Goal: Communication & Community: Answer question/provide support

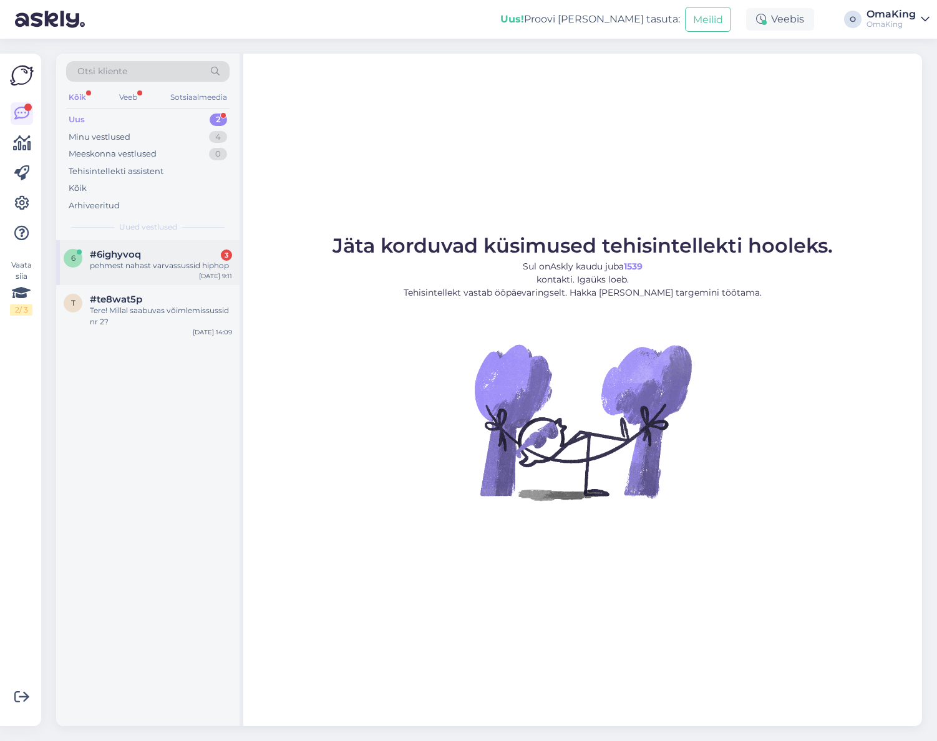
click at [128, 262] on font "pehmest nahast varvassussid hiphop" at bounding box center [159, 265] width 139 height 9
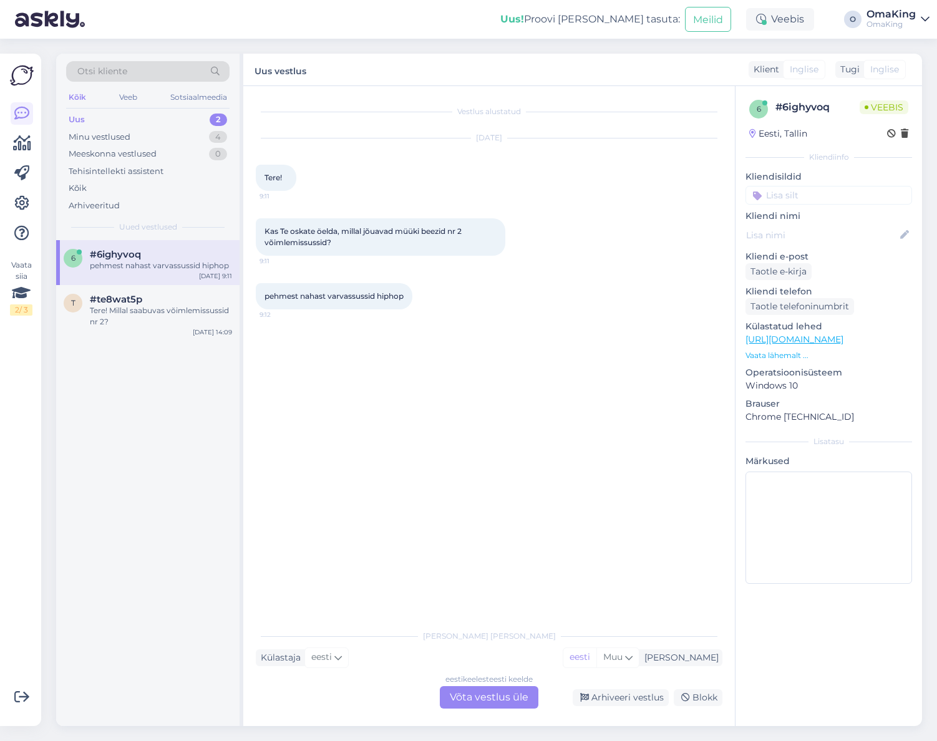
click at [468, 694] on font "Võta vestlus üle" at bounding box center [489, 697] width 79 height 12
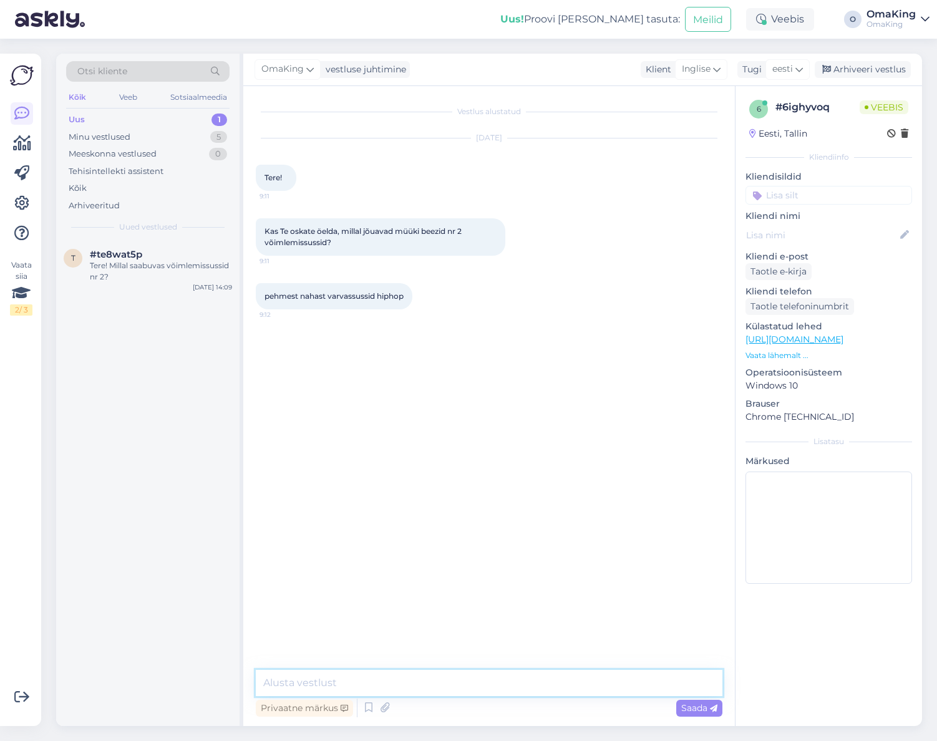
click at [314, 682] on textarea at bounding box center [489, 683] width 467 height 26
click at [119, 137] on font "Minu vestlused" at bounding box center [100, 137] width 62 height 10
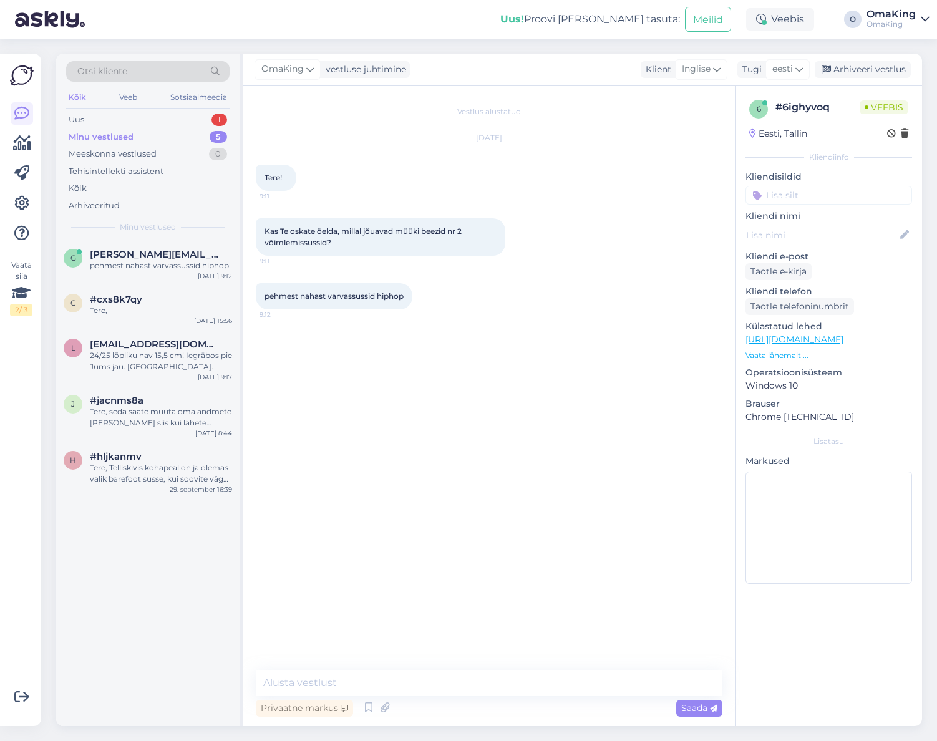
click at [92, 132] on font "Minu vestlused" at bounding box center [101, 137] width 65 height 10
click at [99, 205] on font "Arhiveeritud" at bounding box center [94, 205] width 51 height 10
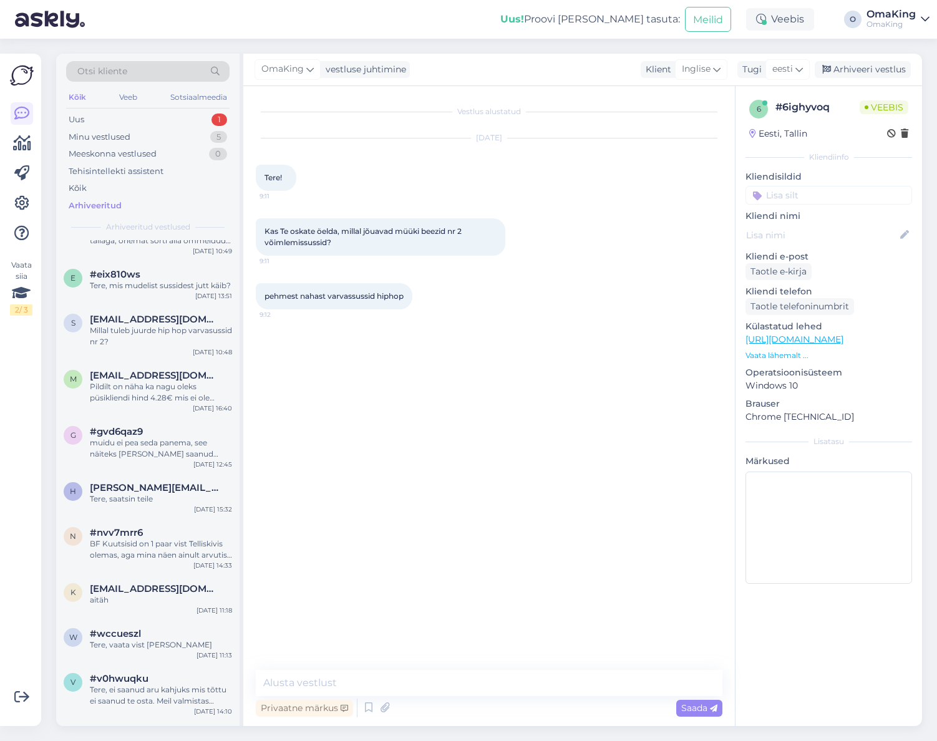
scroll to position [998, 0]
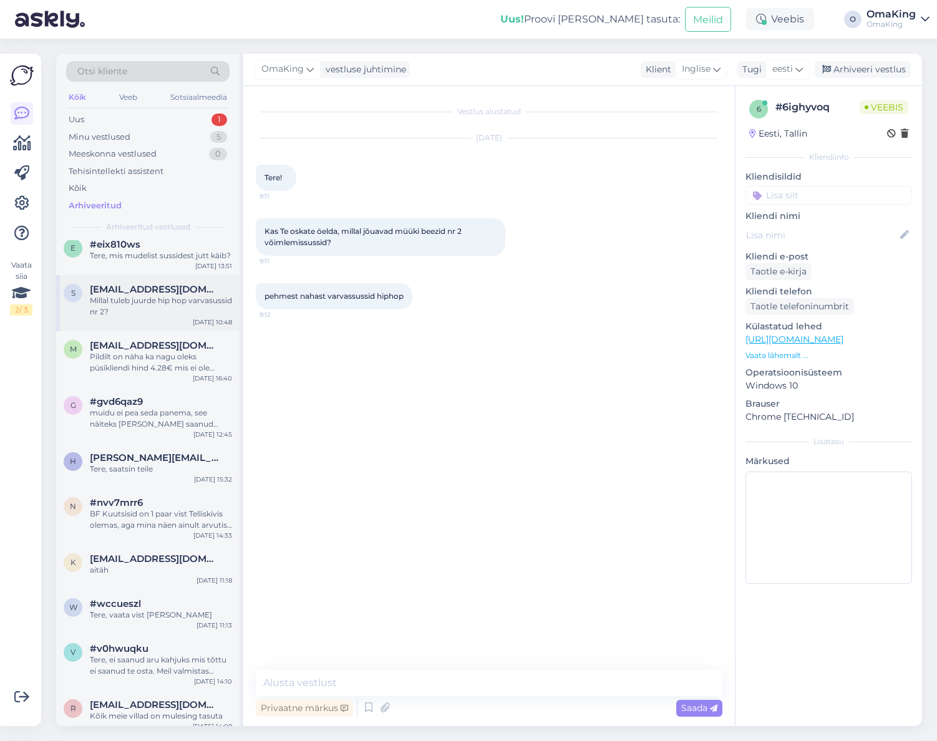
click at [140, 308] on font "Millal tuleb juurde hip hop varvasussid nr 2?" at bounding box center [161, 306] width 142 height 21
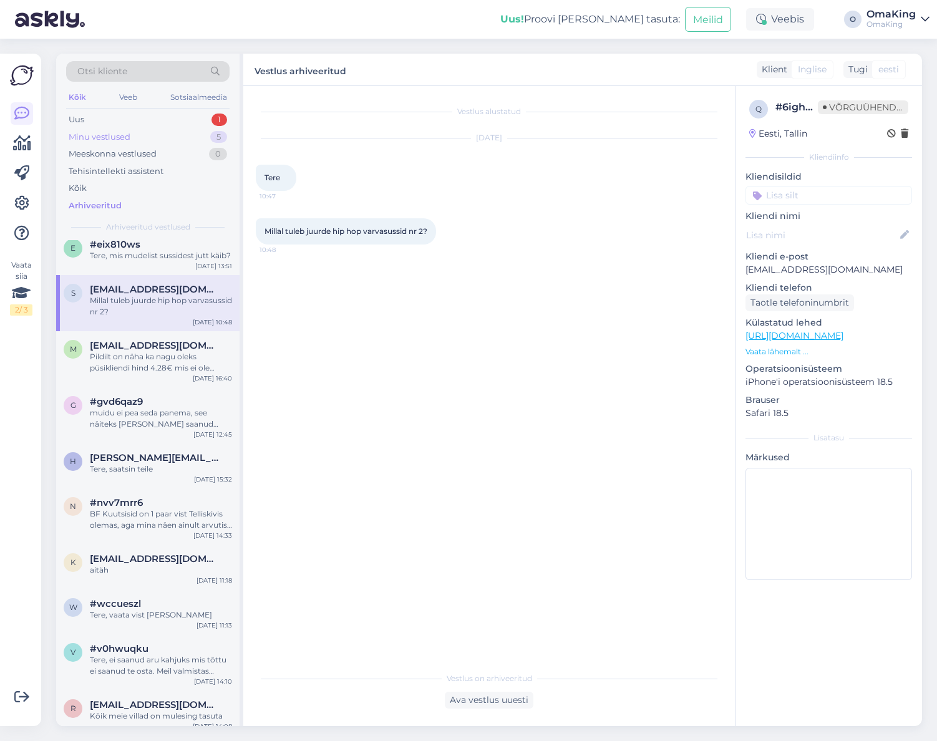
click at [106, 130] on div "Minu vestlused 5" at bounding box center [147, 137] width 163 height 17
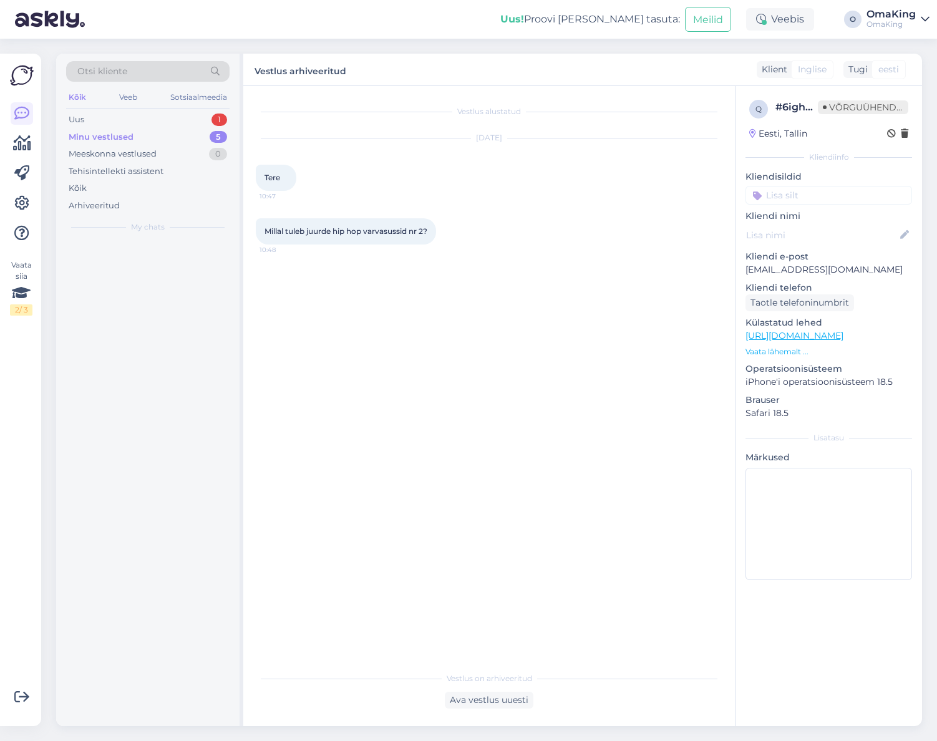
scroll to position [0, 0]
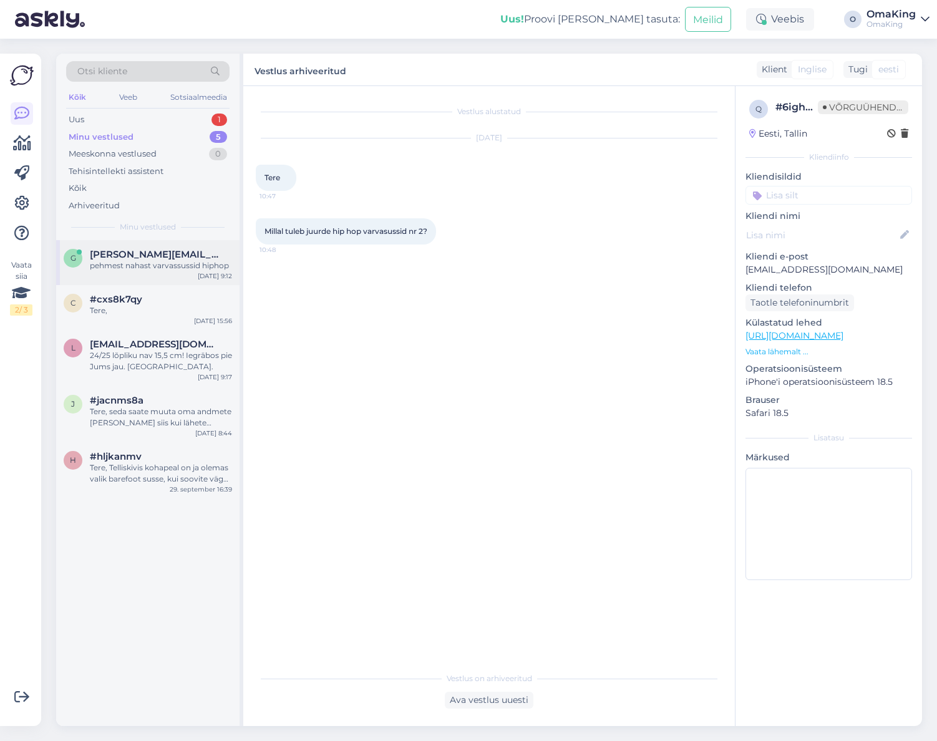
click at [145, 258] on font "[PERSON_NAME][EMAIL_ADDRESS][DOMAIN_NAME]" at bounding box center [216, 254] width 253 height 12
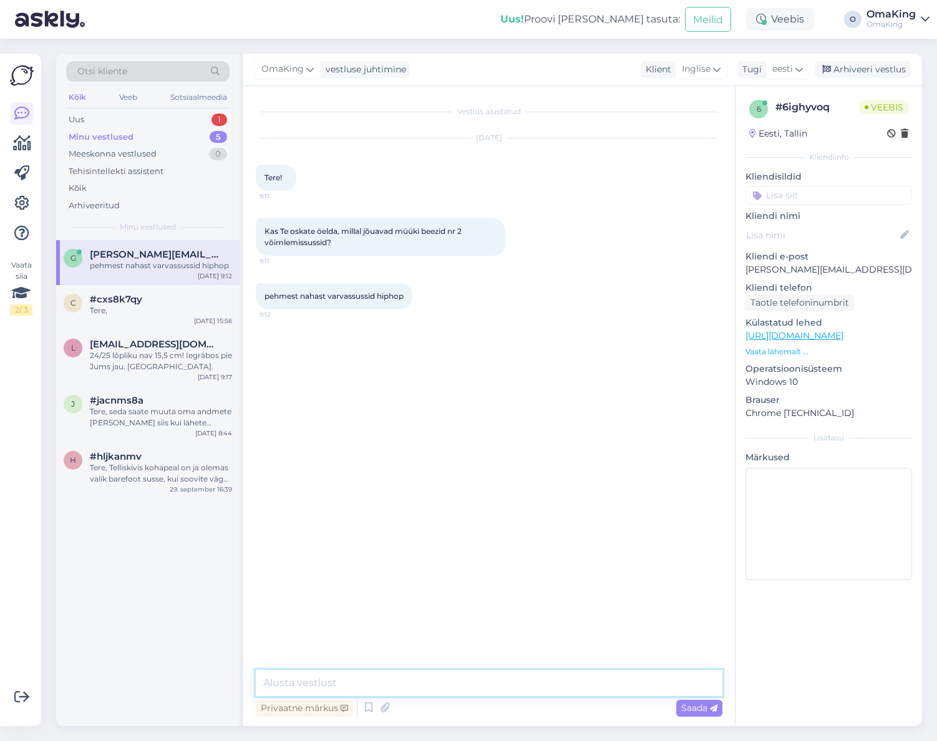
click at [316, 684] on textarea at bounding box center [489, 683] width 467 height 26
type textarea "Tere, paari nädala jooksul peaks saama e-poodi müüki."
click at [713, 713] on icon at bounding box center [713, 708] width 7 height 7
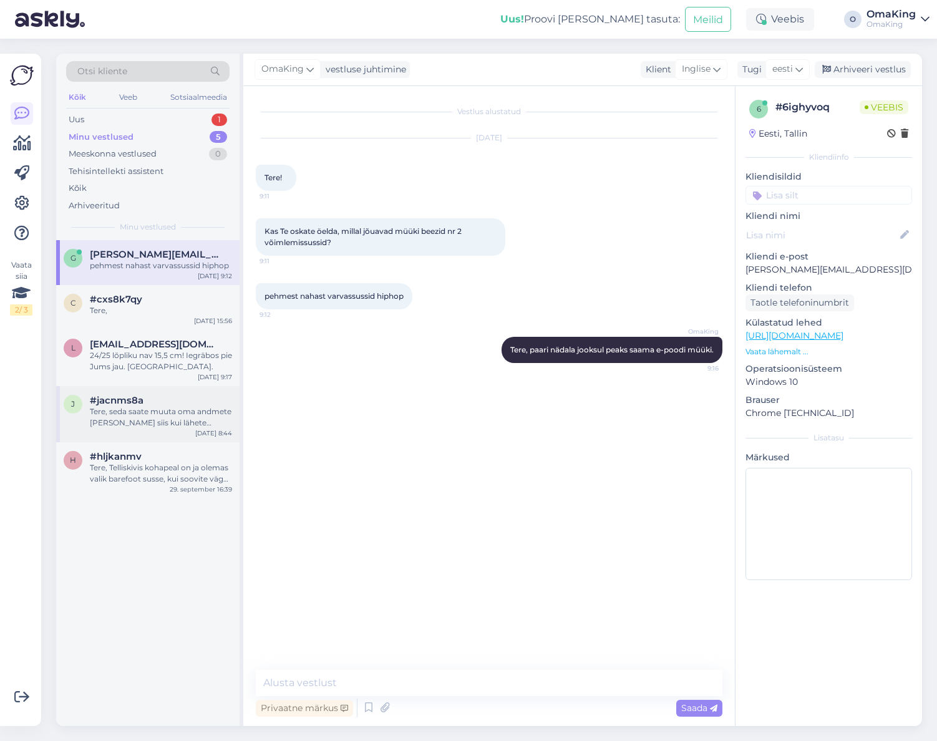
click at [115, 406] on font "#jacnms8a" at bounding box center [117, 400] width 54 height 12
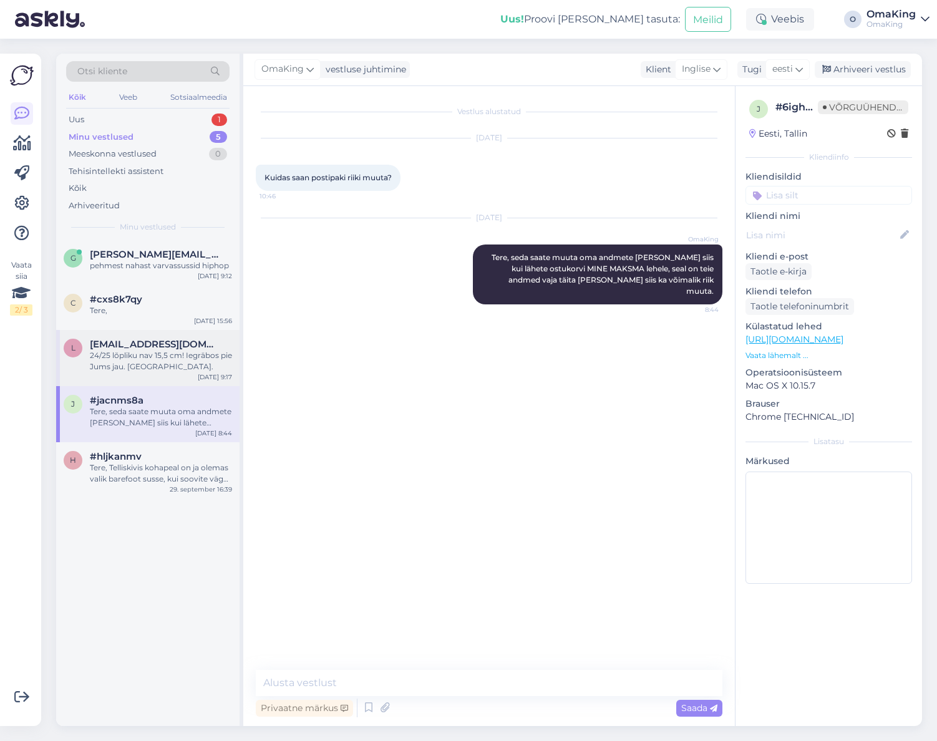
click at [134, 361] on div "24/25 lõpliku nav 15,5 cm! Iegrābos pie Jums jau. [GEOGRAPHIC_DATA]." at bounding box center [161, 361] width 142 height 22
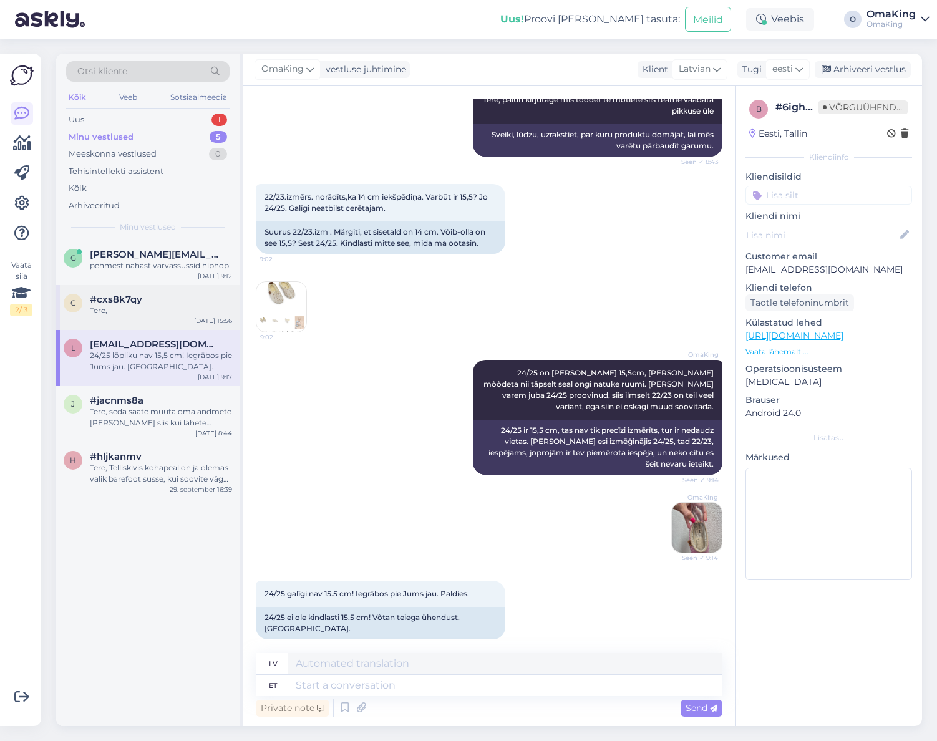
scroll to position [213, 0]
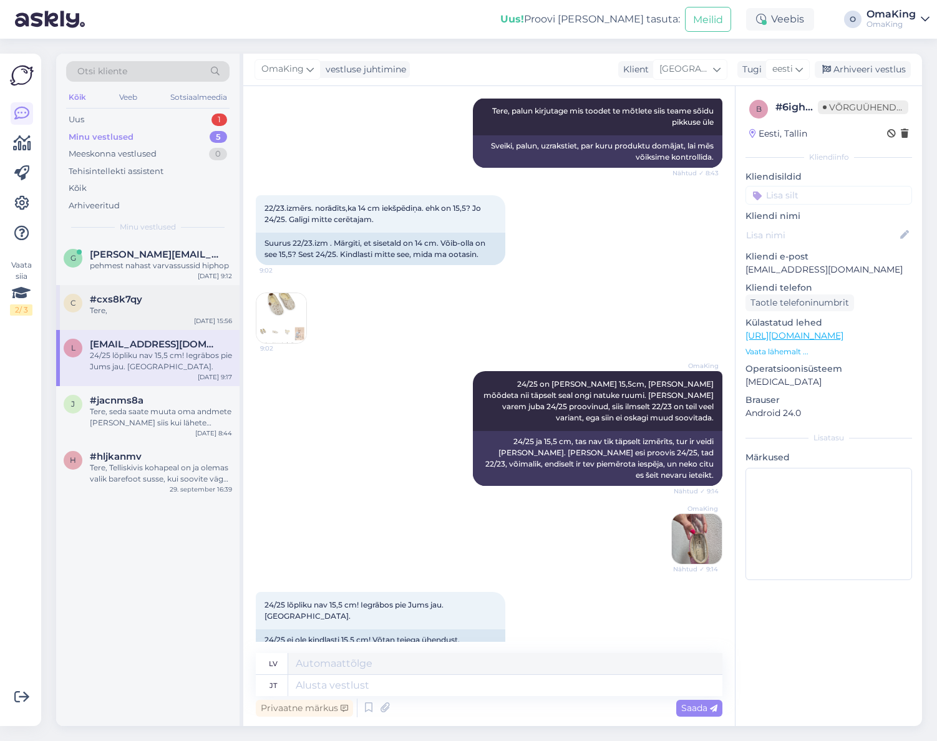
click at [119, 311] on div "Tere," at bounding box center [161, 310] width 142 height 11
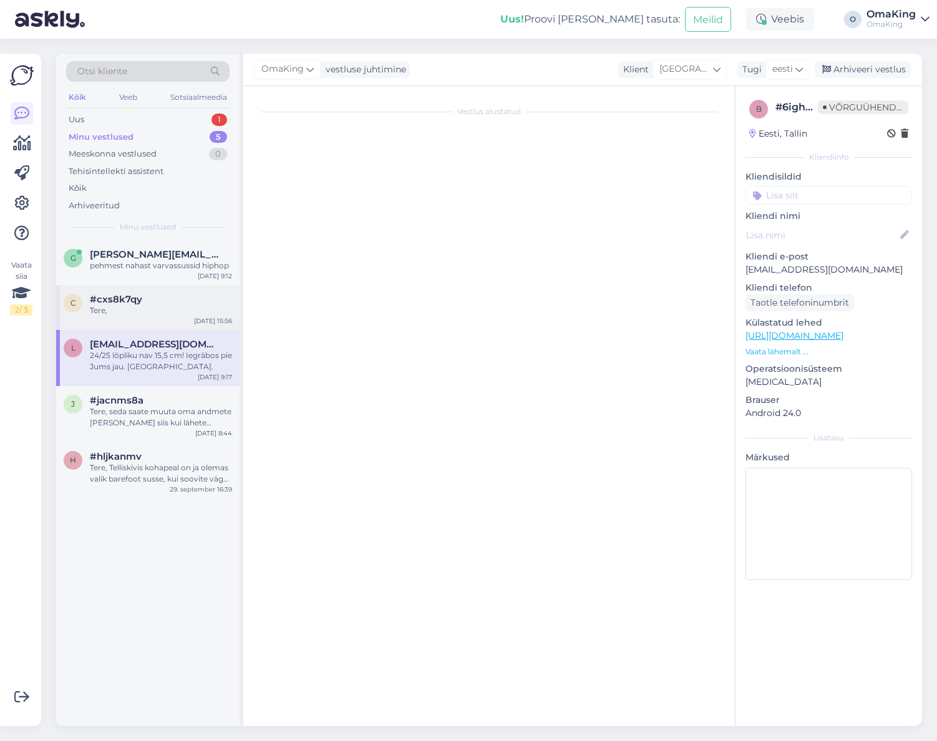
scroll to position [0, 0]
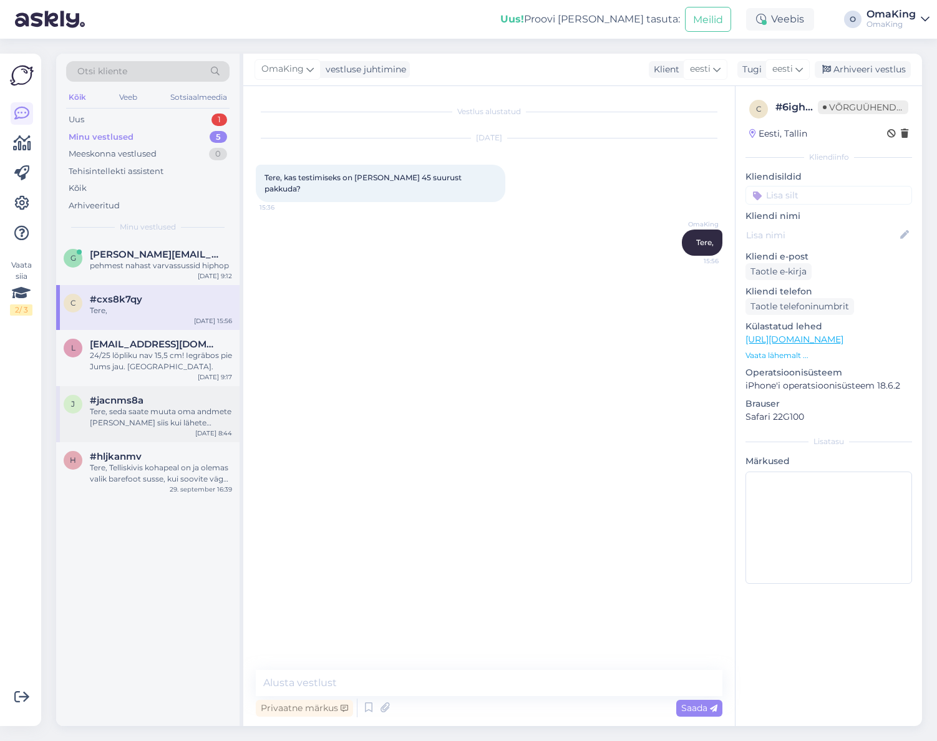
click at [114, 416] on div "Tere, seda saate muuta oma andmete [PERSON_NAME] siis kui lähete ostukorvi MINE…" at bounding box center [161, 417] width 142 height 22
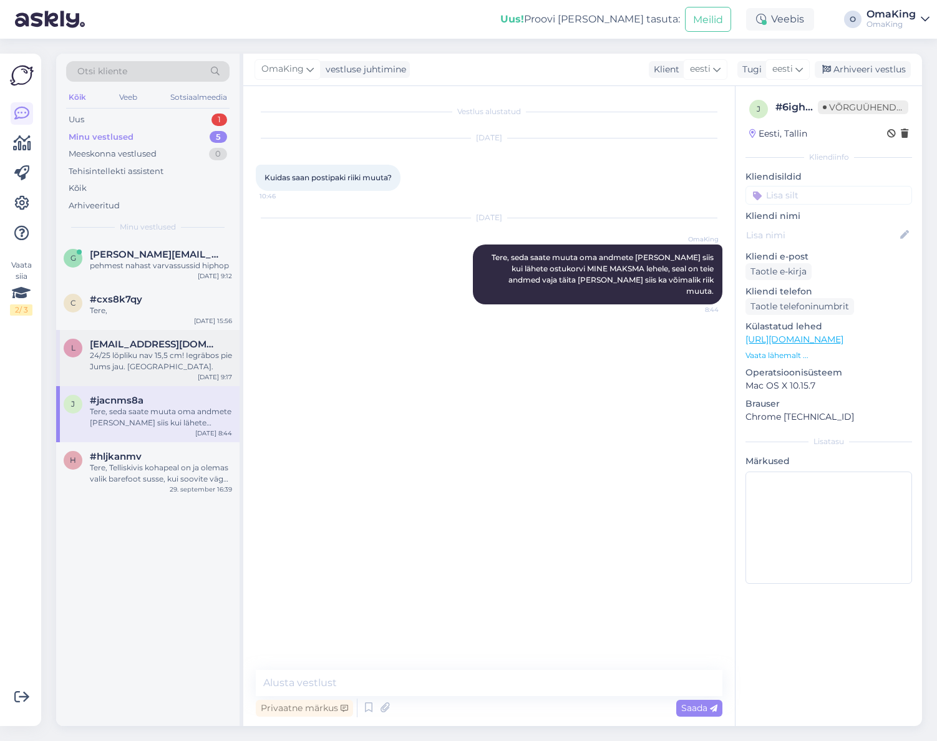
click at [148, 361] on div "24/25 lõpliku nav 15,5 cm! Iegrābos pie Jums jau. [GEOGRAPHIC_DATA]." at bounding box center [161, 361] width 142 height 22
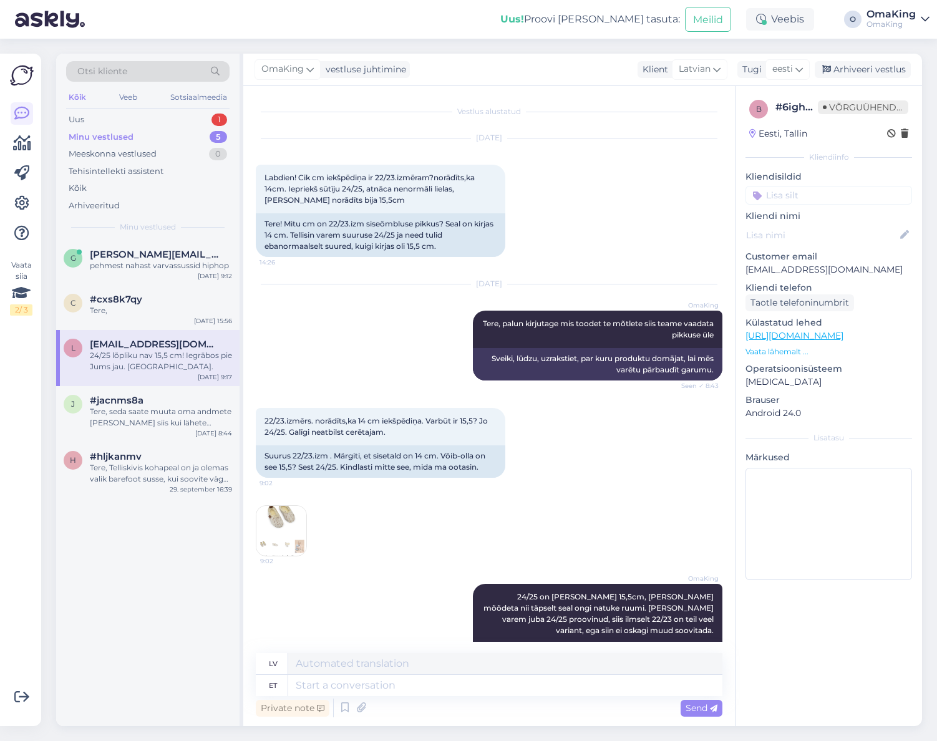
scroll to position [213, 0]
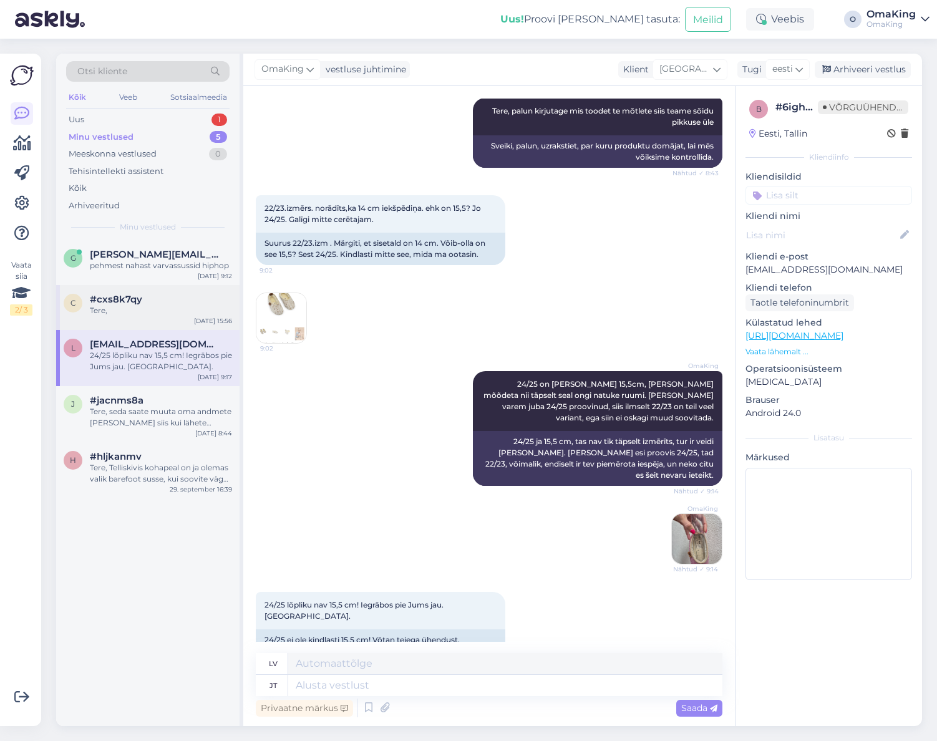
click at [127, 304] on font "#cxs8k7qy" at bounding box center [116, 299] width 52 height 12
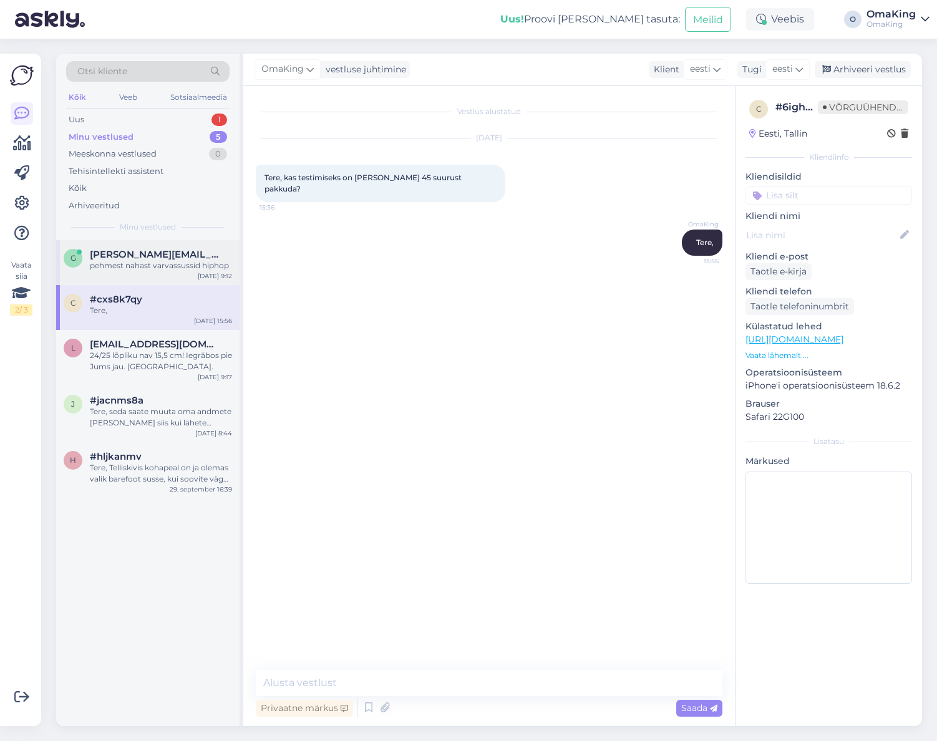
click at [150, 257] on font "[PERSON_NAME][EMAIL_ADDRESS][DOMAIN_NAME]" at bounding box center [216, 254] width 253 height 12
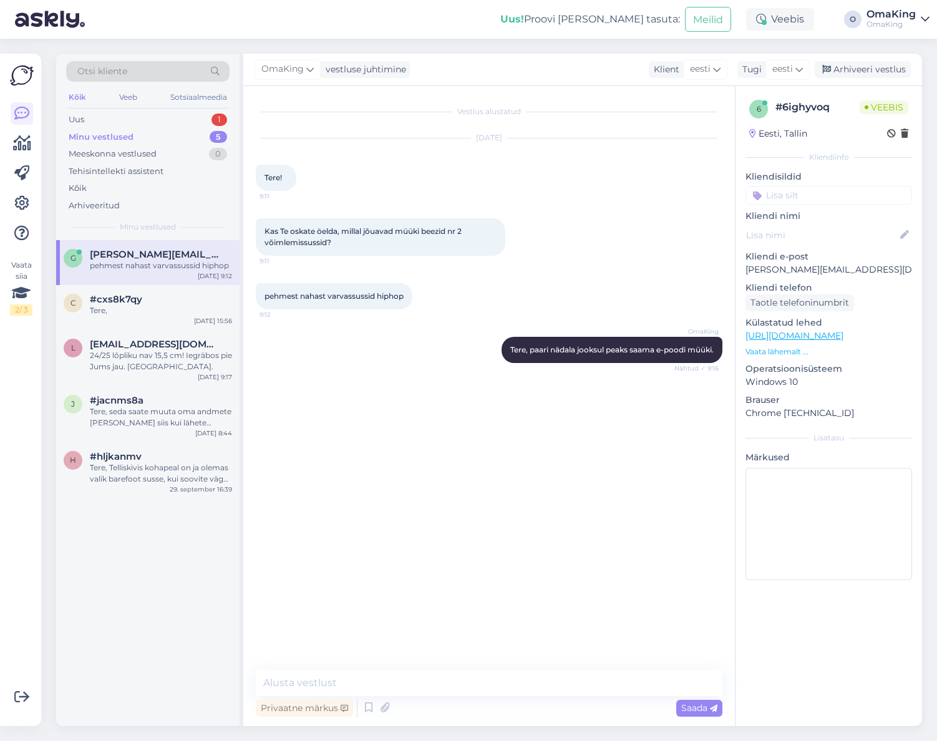
click at [108, 137] on font "Minu vestlused" at bounding box center [101, 137] width 65 height 10
click at [80, 120] on font "Uus" at bounding box center [77, 119] width 16 height 10
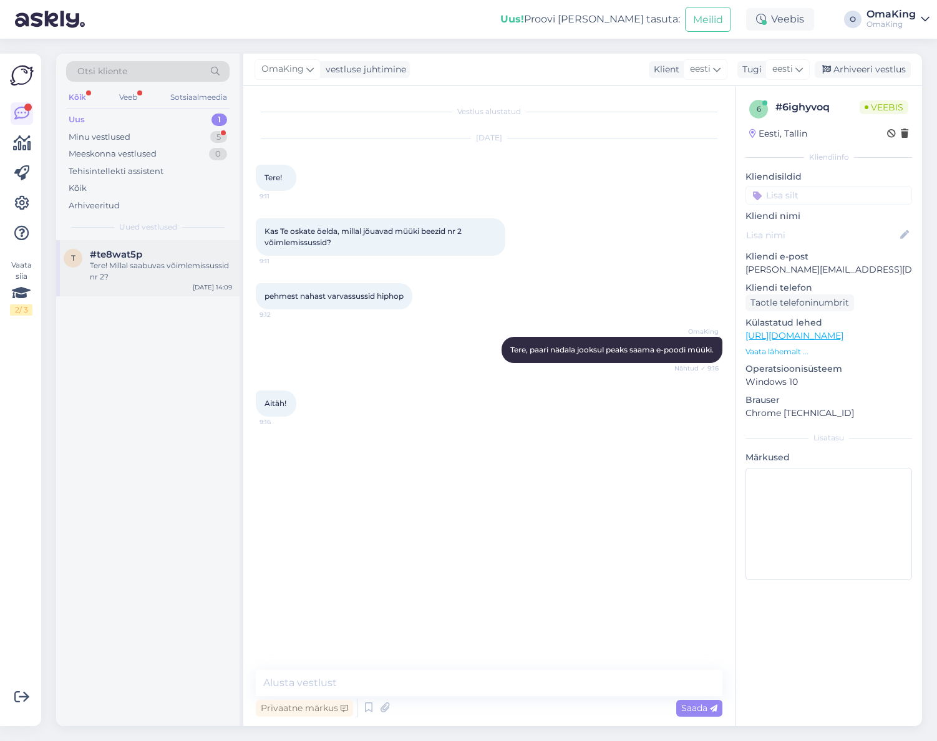
click at [98, 251] on font "#te8wat5p" at bounding box center [116, 254] width 52 height 12
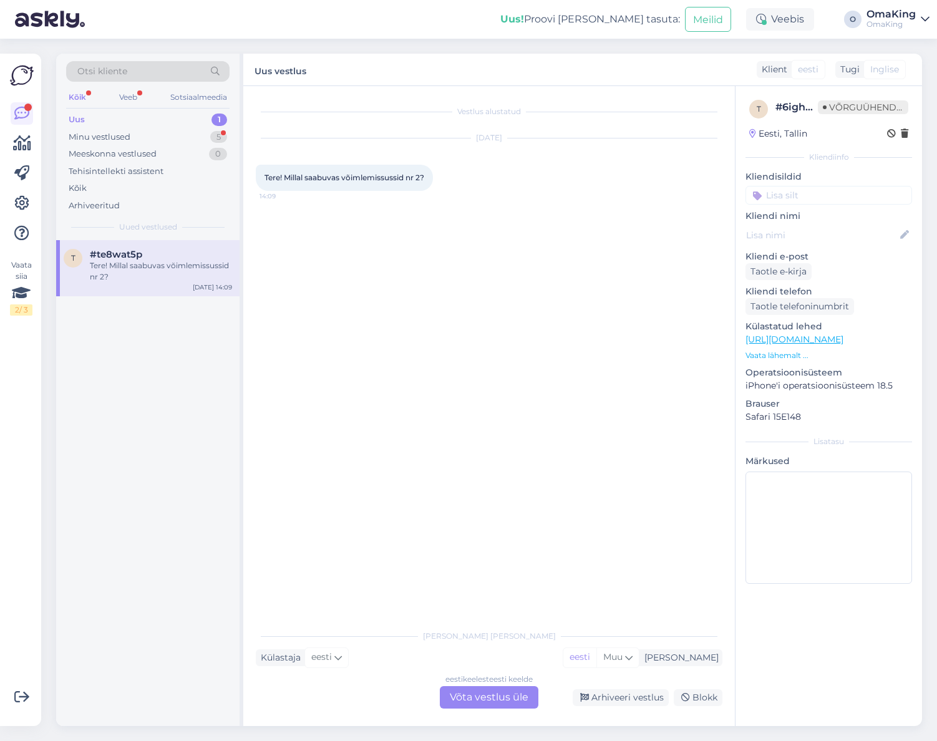
click at [84, 116] on font "Uus" at bounding box center [77, 119] width 16 height 10
click at [87, 133] on font "Minu vestlused" at bounding box center [100, 137] width 62 height 10
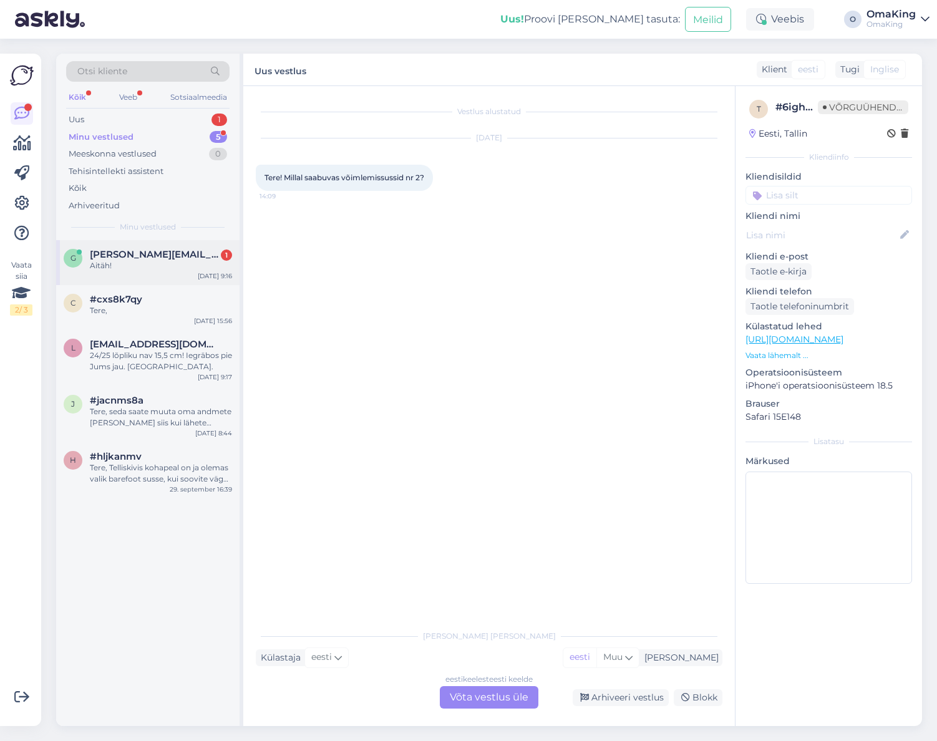
click at [133, 262] on div "Aitäh!" at bounding box center [161, 265] width 142 height 11
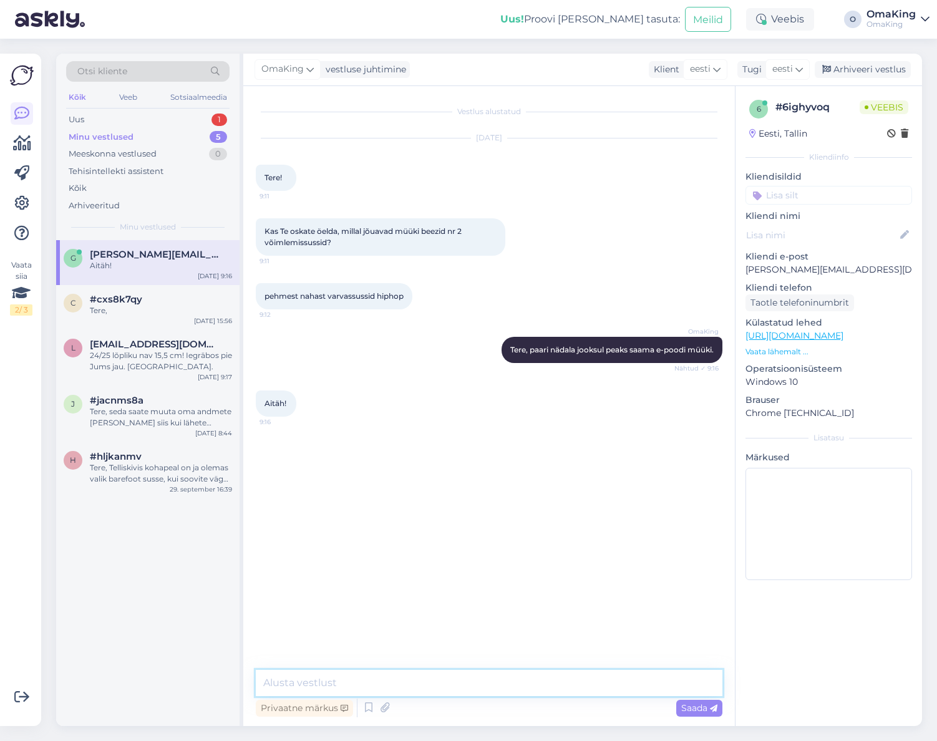
click at [304, 673] on textarea at bounding box center [489, 683] width 467 height 26
drag, startPoint x: 507, startPoint y: 346, endPoint x: 696, endPoint y: 344, distance: 189.7
click at [707, 346] on font "Tere, paari nädala jooksul peaks saama e-poodi müüki." at bounding box center [611, 349] width 203 height 9
copy font "Tere, paari nädala jooksul peaks saama e-poodi müü"
click at [71, 119] on font "Uus" at bounding box center [77, 119] width 16 height 10
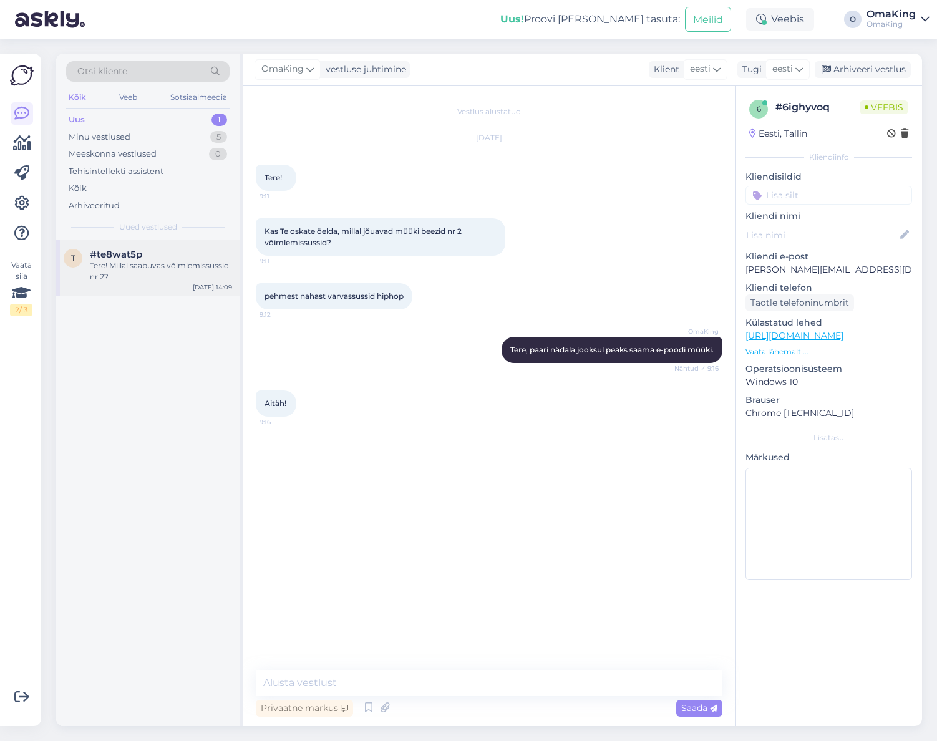
click at [119, 263] on font "Tere! Millal saabuvas võimlemissussid nr 2?" at bounding box center [159, 271] width 139 height 21
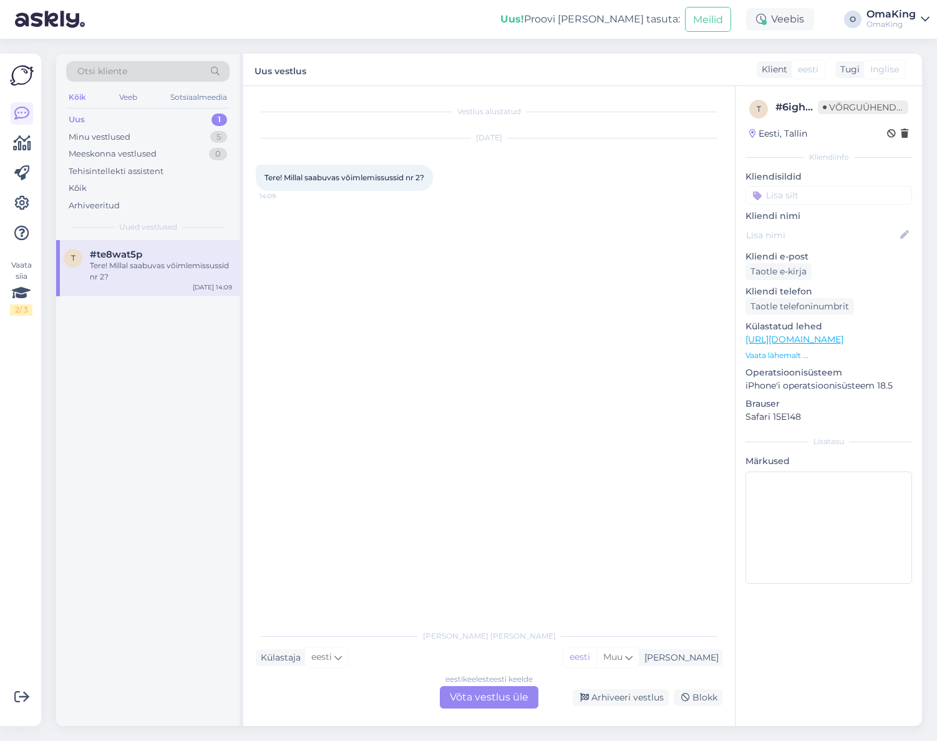
click at [479, 694] on font "Võta vestlus üle" at bounding box center [489, 697] width 79 height 12
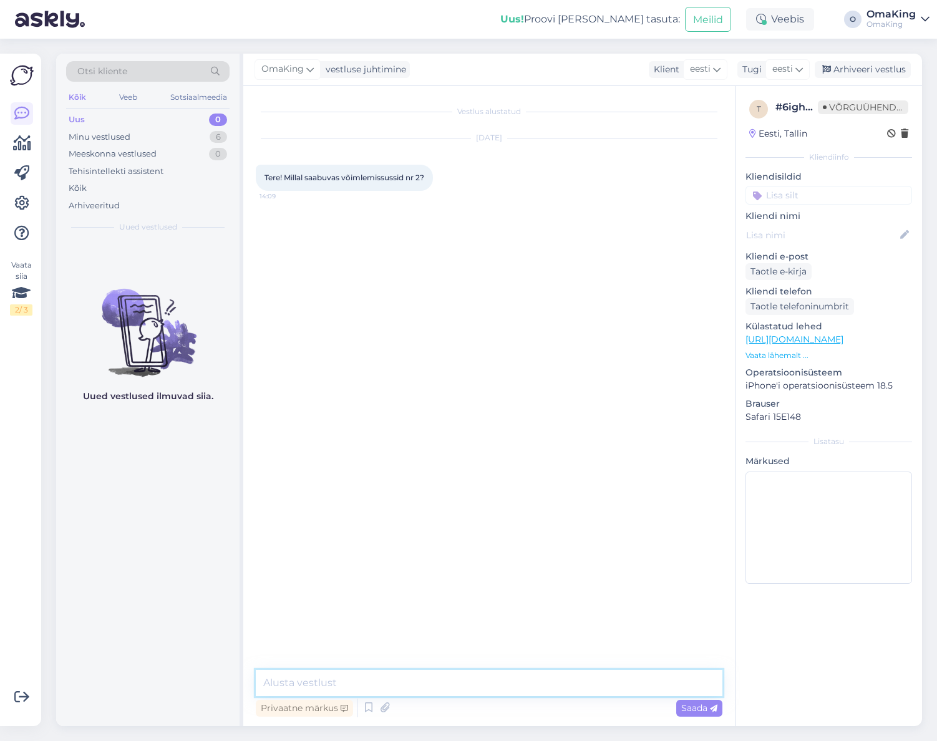
click at [293, 674] on textarea at bounding box center [489, 683] width 467 height 26
paste textarea "Tere, paari nädala jooksul peaks saama e-poodi müü"
type textarea "Tere, paari nädala jooksul peaks saama e-poodi müüki."
click at [683, 709] on font "Saada" at bounding box center [694, 708] width 26 height 11
